Goal: Task Accomplishment & Management: Complete application form

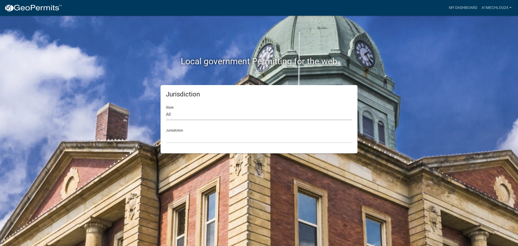
click at [176, 117] on select "All [US_STATE] [US_STATE] [US_STATE] [US_STATE] [US_STATE] [US_STATE] [US_STATE…" at bounding box center [259, 114] width 186 height 11
select select "[US_STATE]"
click at [166, 109] on select "All [US_STATE] [US_STATE] [US_STATE] [US_STATE] [US_STATE] [US_STATE] [US_STATE…" at bounding box center [259, 114] width 186 height 11
click at [172, 141] on select "City of [GEOGRAPHIC_DATA], [US_STATE] City of [GEOGRAPHIC_DATA], [US_STATE] Cit…" at bounding box center [259, 137] width 186 height 11
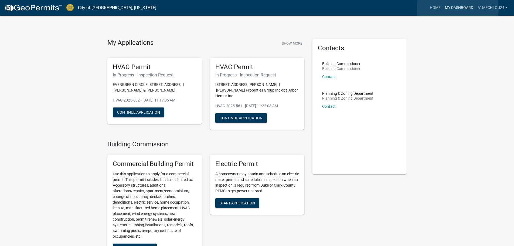
click at [457, 9] on link "My Dashboard" at bounding box center [459, 8] width 33 height 10
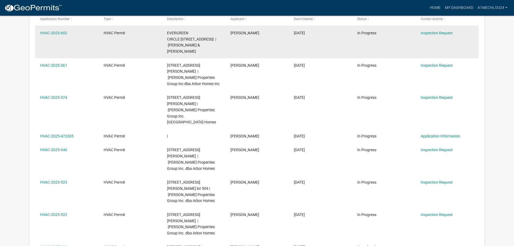
scroll to position [98, 0]
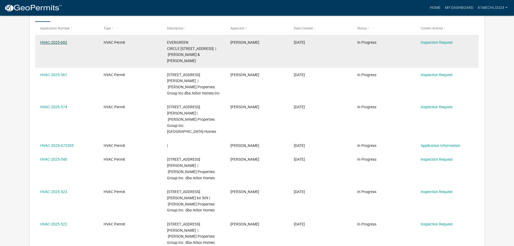
click at [50, 42] on link "HVAC-2025-602" at bounding box center [53, 42] width 27 height 4
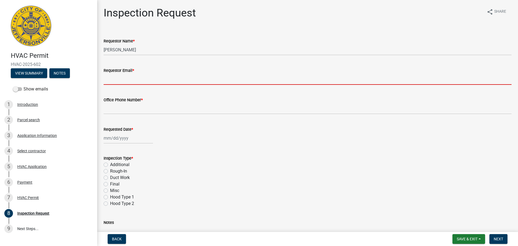
click at [138, 79] on input "Requestor Email *" at bounding box center [308, 79] width 408 height 11
type input "[EMAIL_ADDRESS][DOMAIN_NAME]"
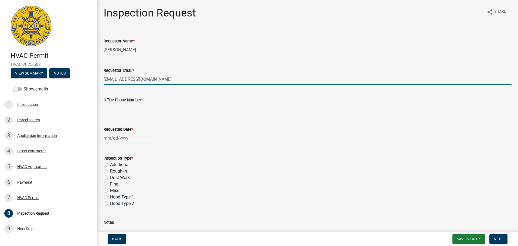
type input "5027082247"
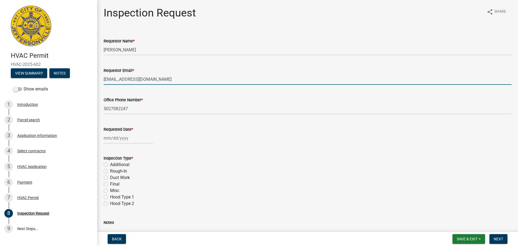
click at [104, 139] on div at bounding box center [128, 137] width 49 height 11
select select "10"
select select "2025"
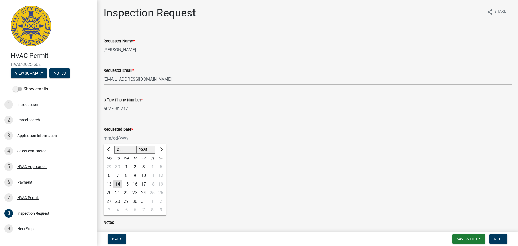
click at [126, 182] on div "15" at bounding box center [126, 184] width 9 height 9
type input "[DATE]"
click at [110, 170] on label "Rough-In" at bounding box center [118, 171] width 17 height 6
click at [110, 170] on input "Rough-In" at bounding box center [112, 170] width 4 height 4
radio input "true"
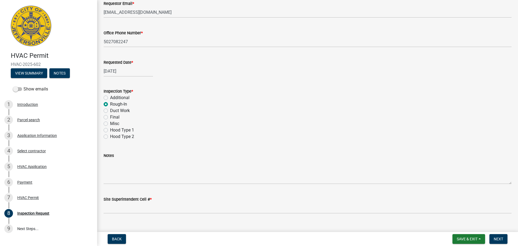
scroll to position [76, 0]
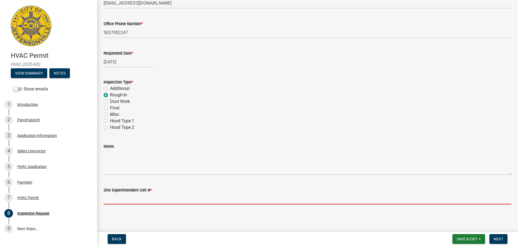
click at [107, 200] on input "Site Superintendent Cell # *" at bounding box center [308, 198] width 408 height 11
type input "[PHONE_NUMBER]"
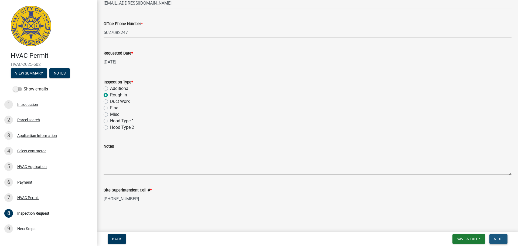
click at [502, 240] on span "Next" at bounding box center [498, 239] width 9 height 4
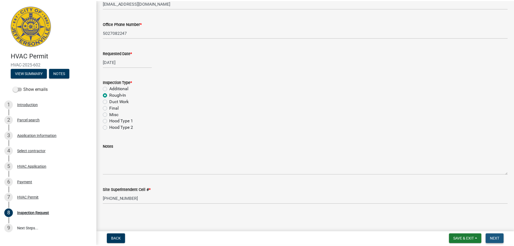
scroll to position [0, 0]
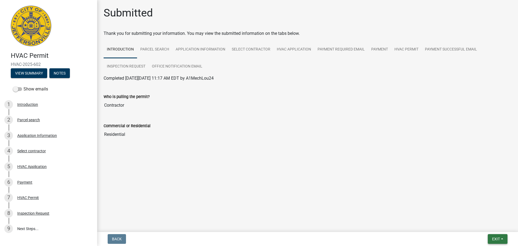
click at [498, 237] on span "Exit" at bounding box center [496, 239] width 8 height 4
click at [488, 223] on button "Save & Exit" at bounding box center [485, 224] width 43 height 13
